Goal: Task Accomplishment & Management: Manage account settings

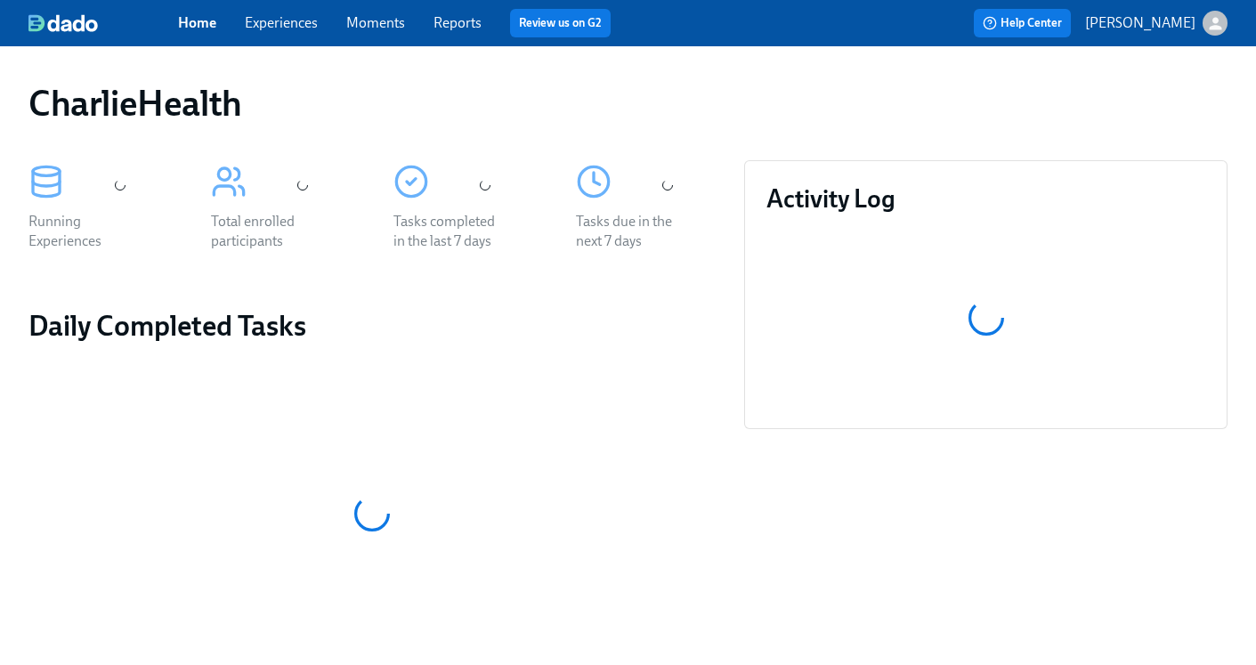
click at [289, 23] on link "Experiences" at bounding box center [281, 22] width 73 height 17
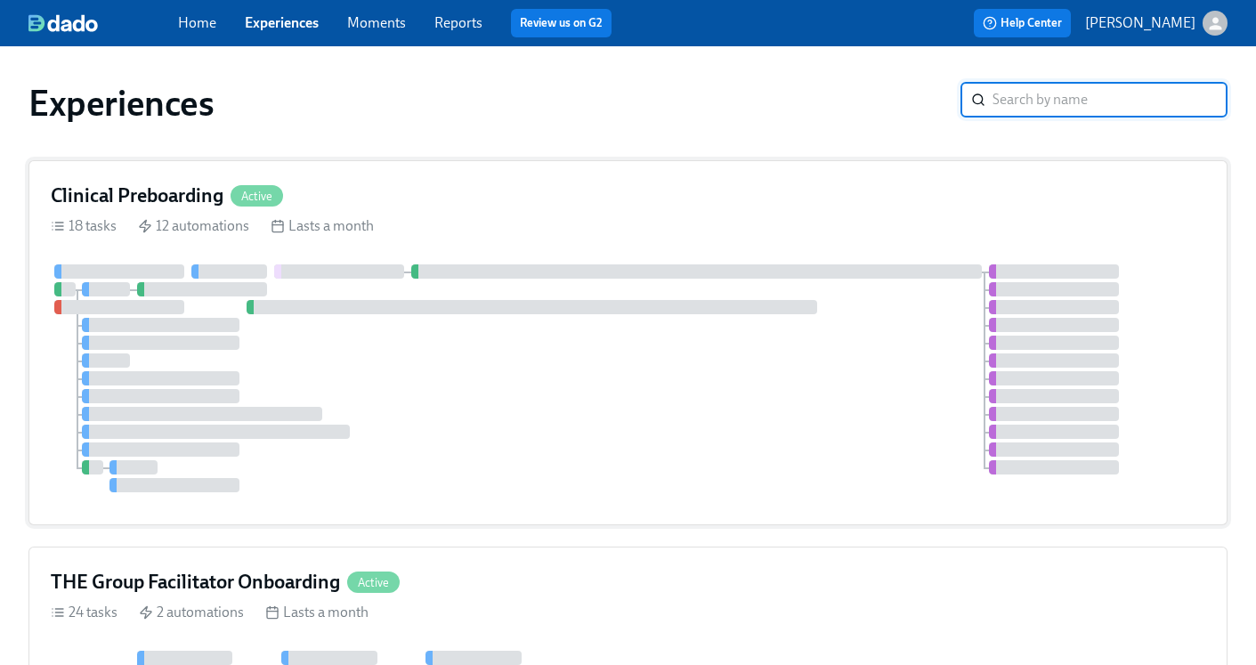
scroll to position [142, 0]
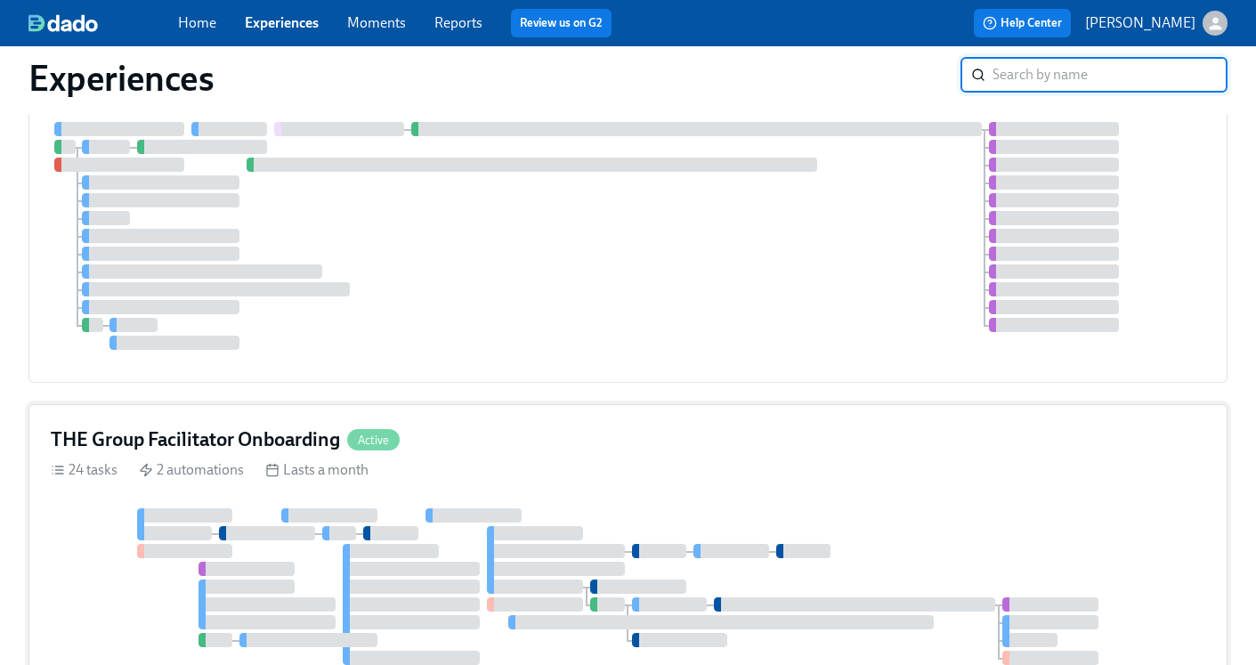
click at [232, 442] on h4 "THE Group Facilitator Onboarding" at bounding box center [195, 439] width 289 height 27
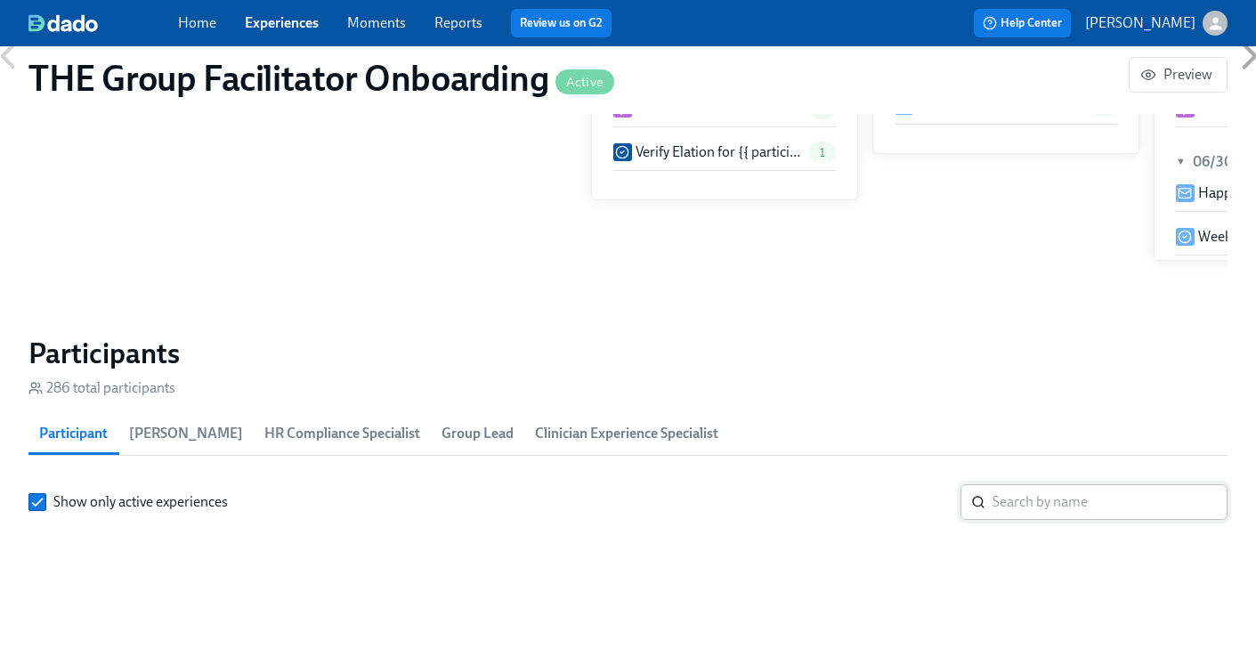
scroll to position [1402, 0]
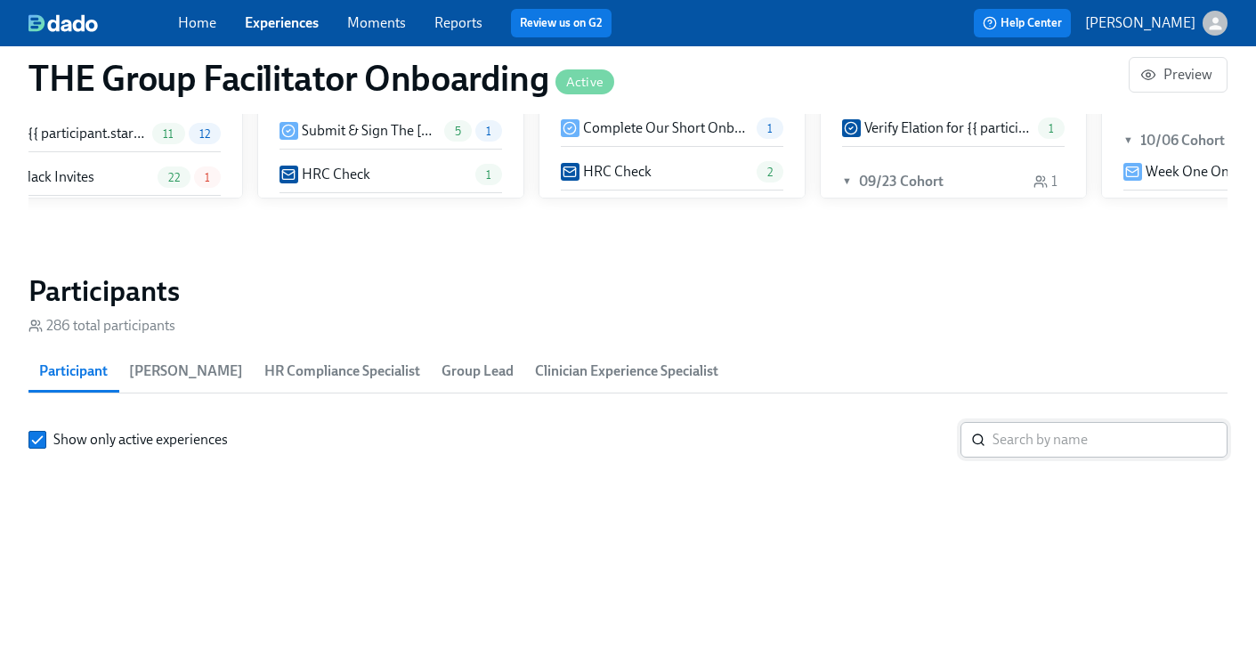
click at [1113, 446] on input "search" at bounding box center [1110, 440] width 235 height 36
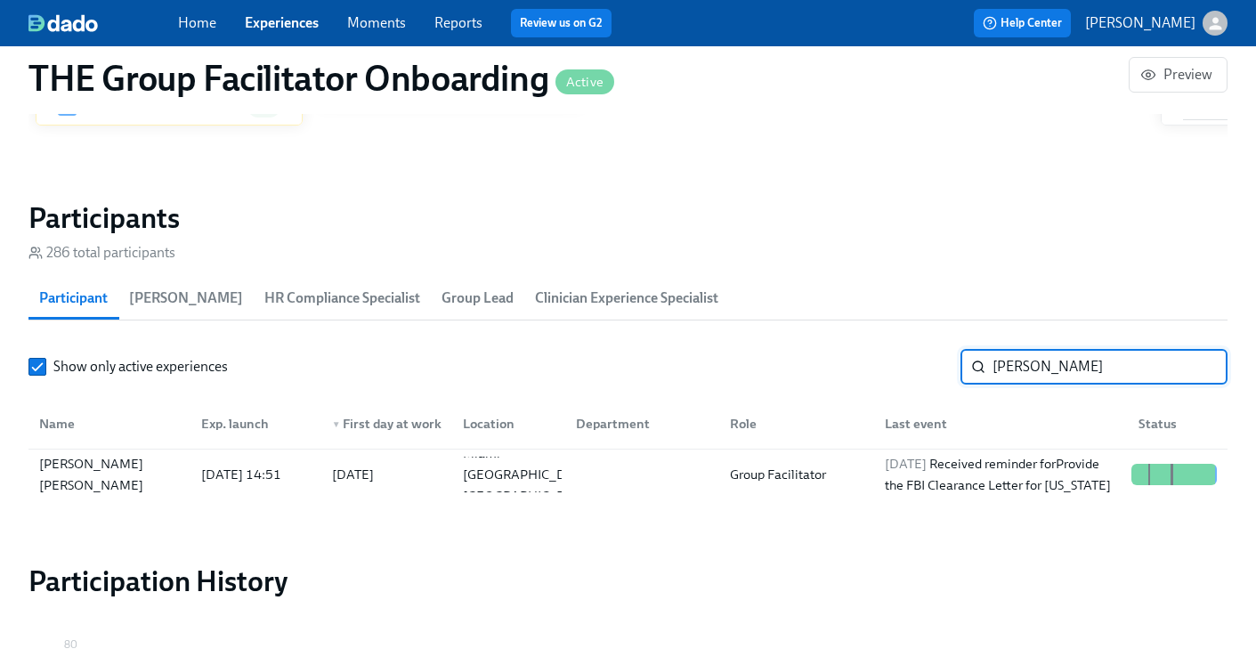
scroll to position [1476, 0]
type input "[PERSON_NAME]"
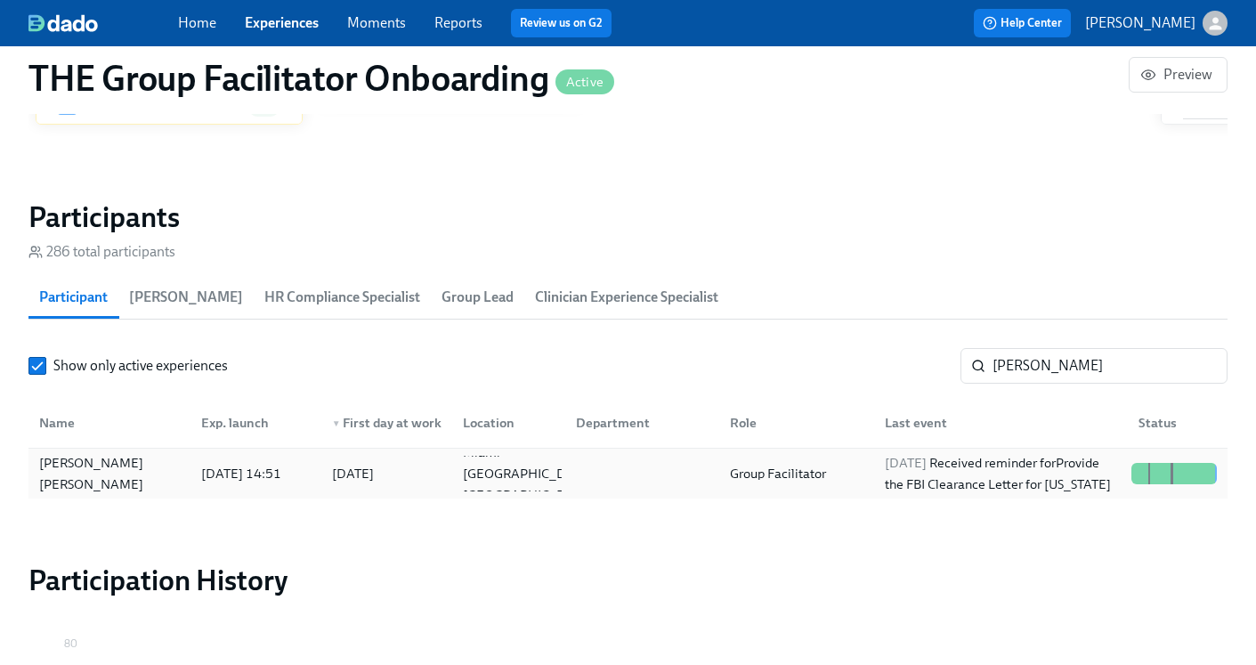
click at [801, 467] on div "Group Facilitator" at bounding box center [778, 473] width 110 height 21
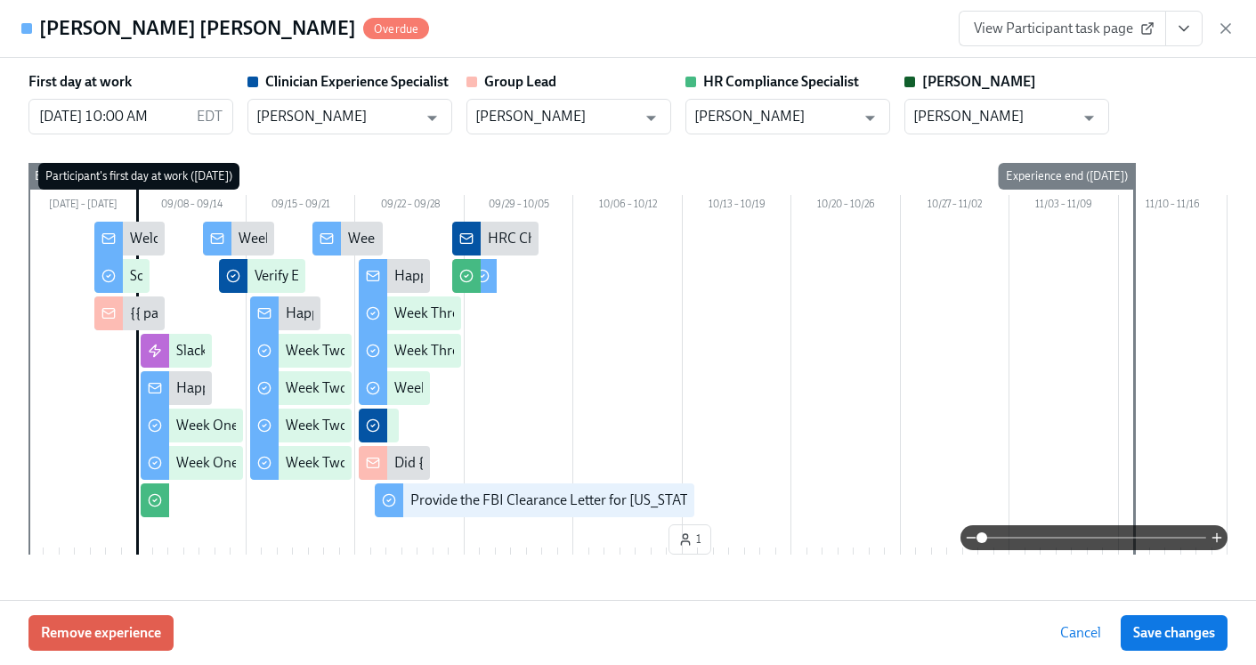
click at [1183, 38] on button "View task page" at bounding box center [1183, 29] width 37 height 36
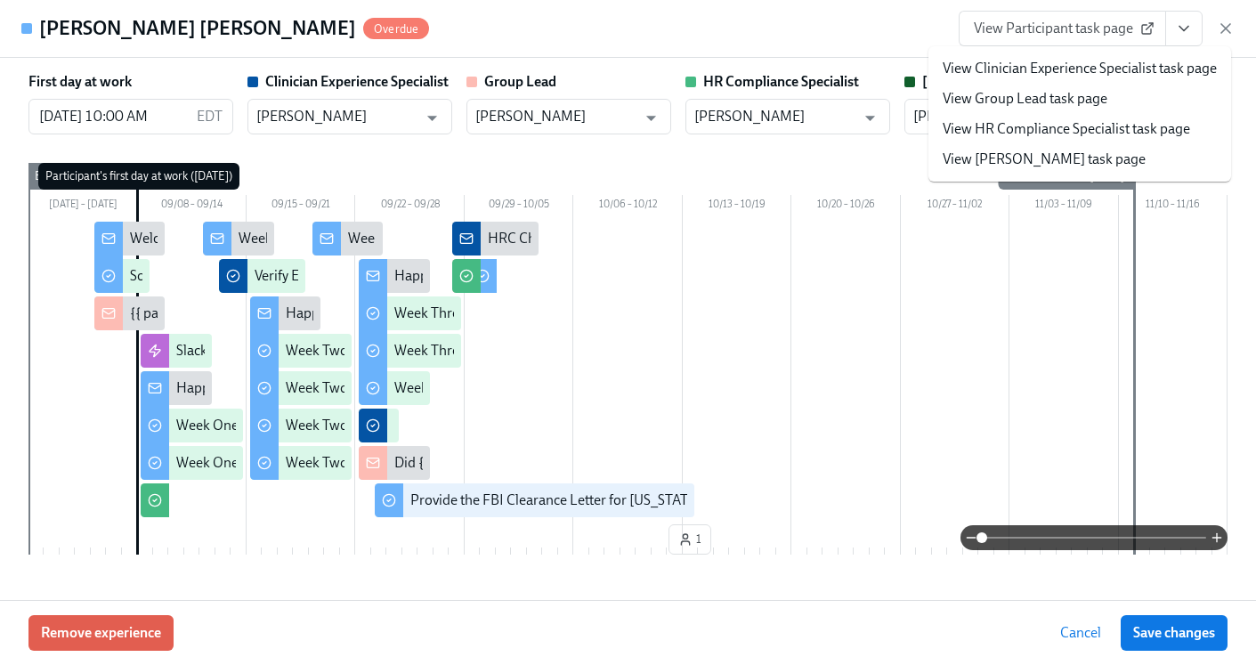
click at [1107, 122] on link "View HR Compliance Specialist task page" at bounding box center [1066, 129] width 247 height 20
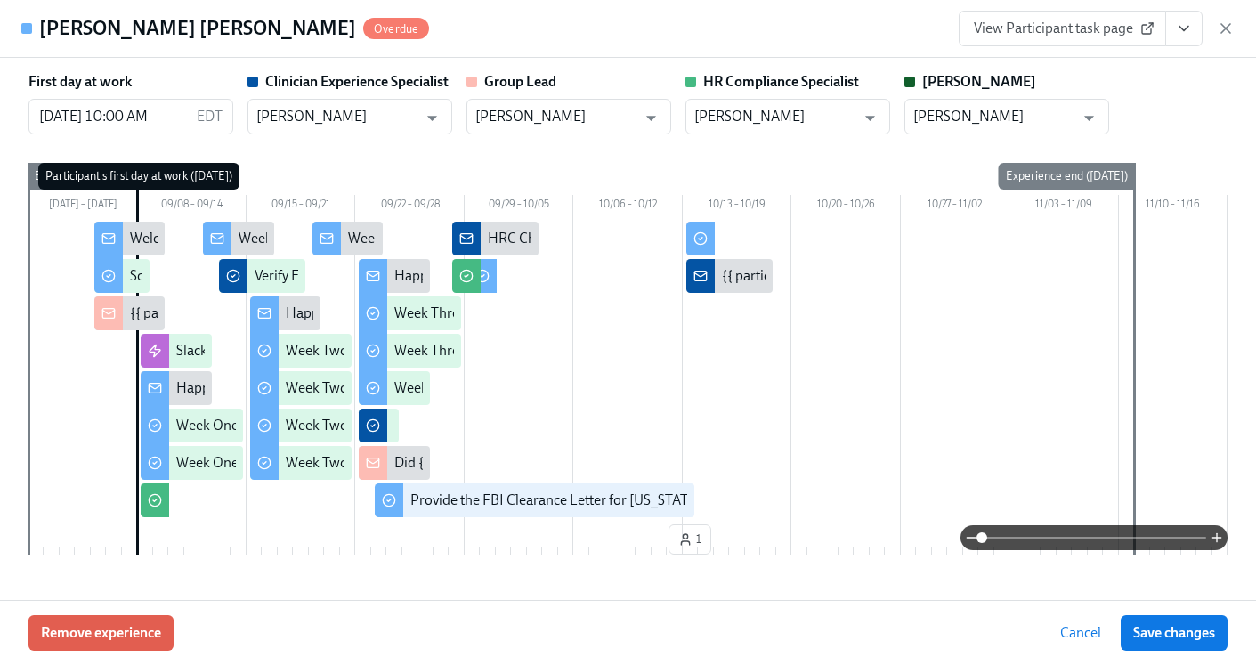
scroll to position [0, 26356]
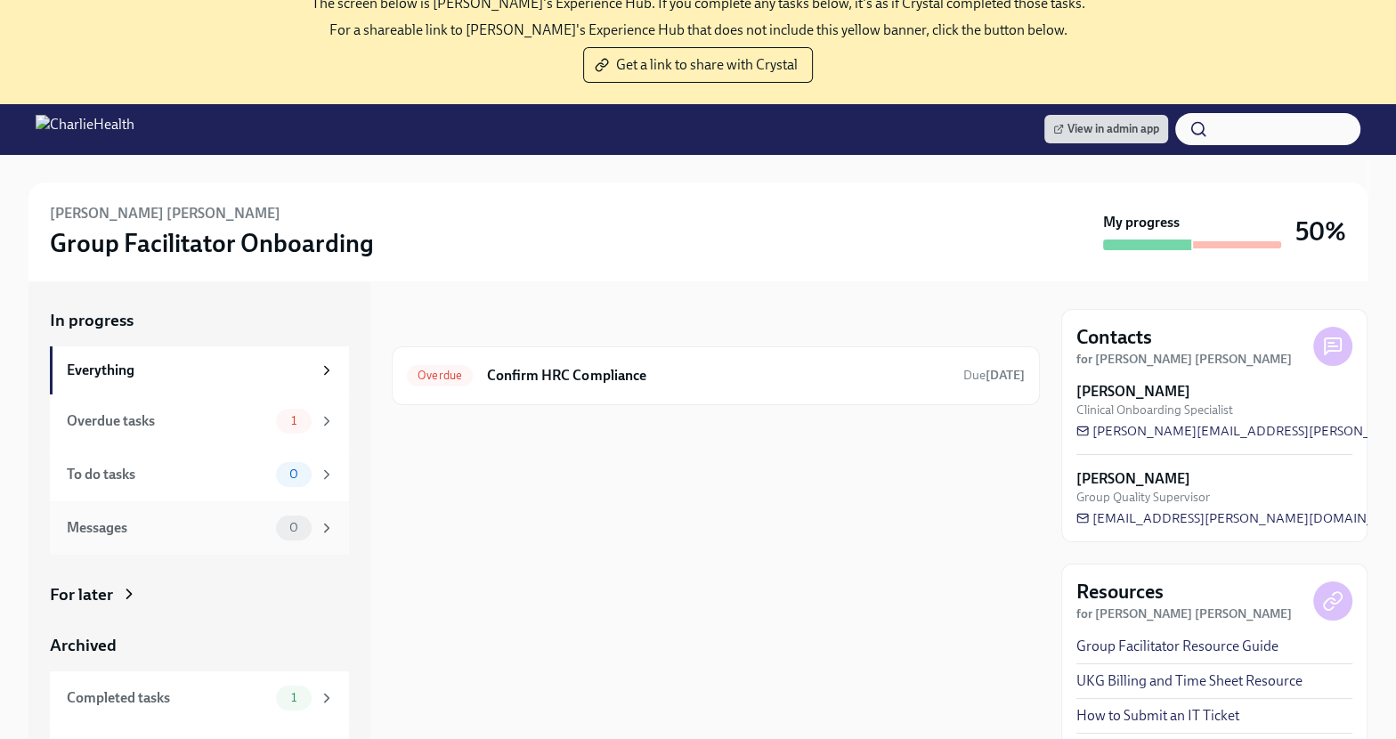
scroll to position [120, 0]
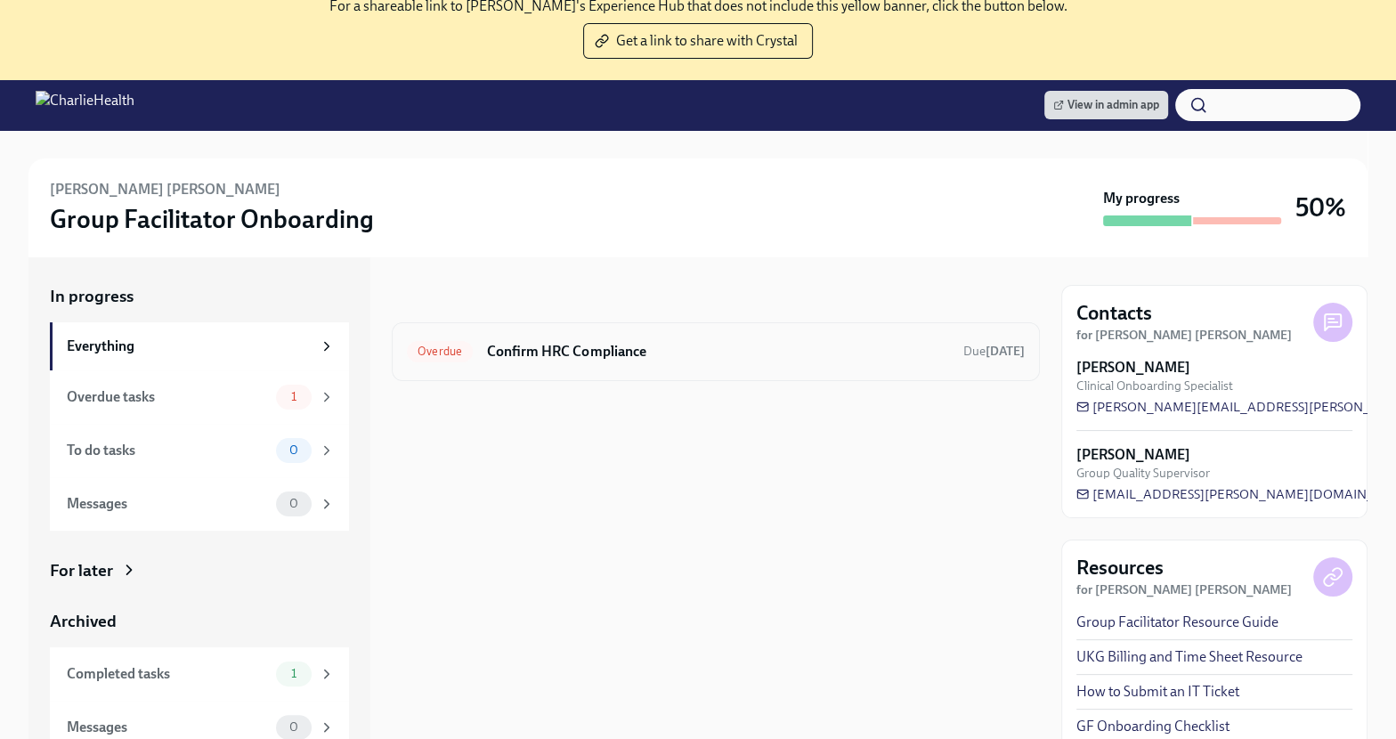
click at [537, 365] on div "Overdue Confirm HRC Compliance Due [DATE]" at bounding box center [716, 351] width 648 height 59
click at [551, 352] on h6 "Confirm HRC Compliance" at bounding box center [718, 352] width 462 height 20
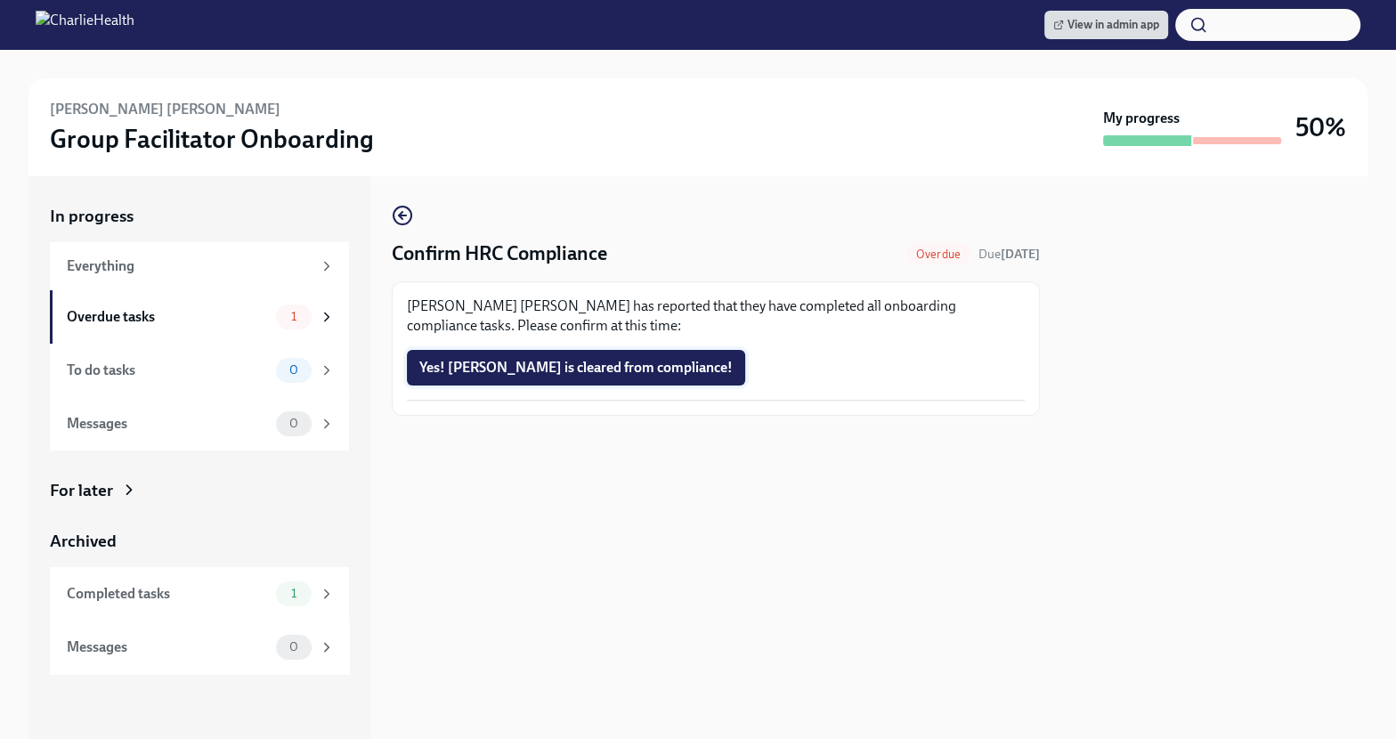
click at [530, 372] on span "Yes! Claudia is cleared from compliance!" at bounding box center [575, 368] width 313 height 18
